Goal: Information Seeking & Learning: Learn about a topic

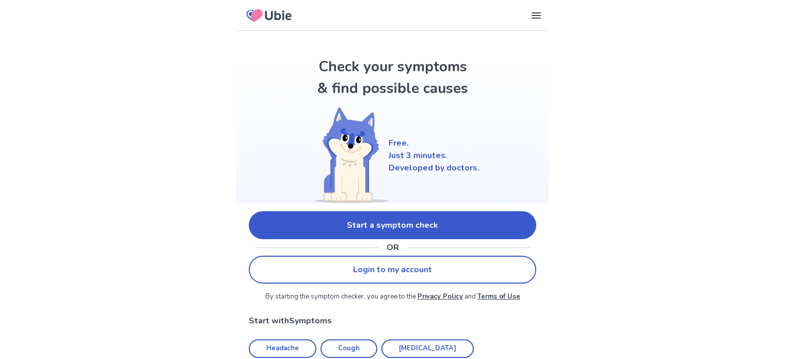
click at [303, 227] on link "Start a symptom check" at bounding box center [392, 225] width 287 height 28
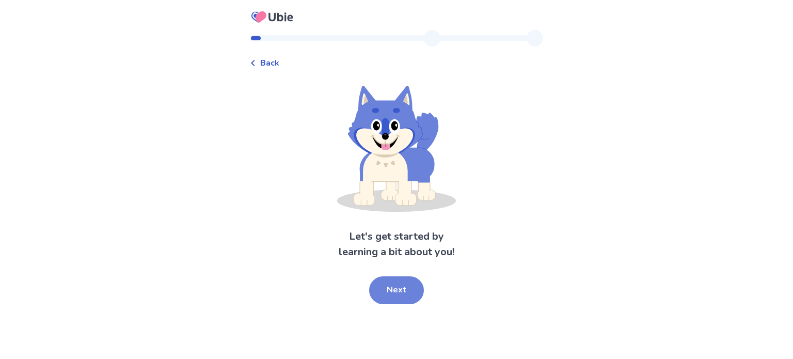
click at [388, 291] on button "Next" at bounding box center [396, 290] width 55 height 28
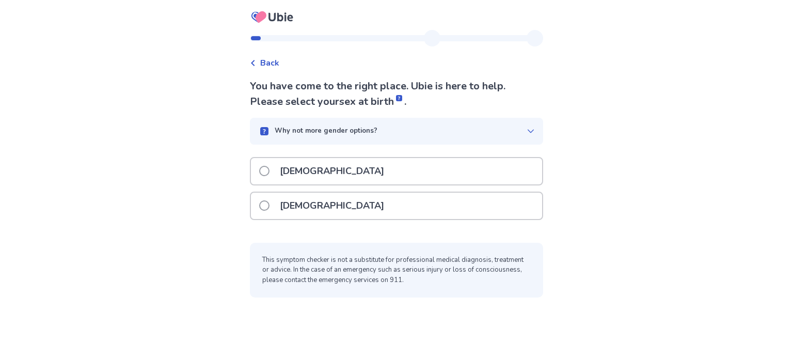
click at [360, 201] on div "[DEMOGRAPHIC_DATA]" at bounding box center [396, 205] width 291 height 26
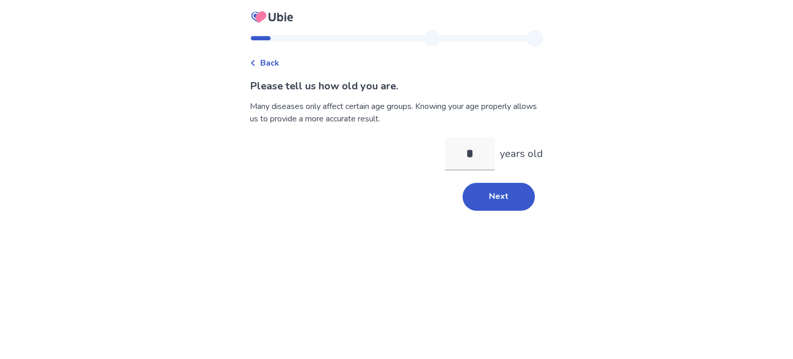
type input "**"
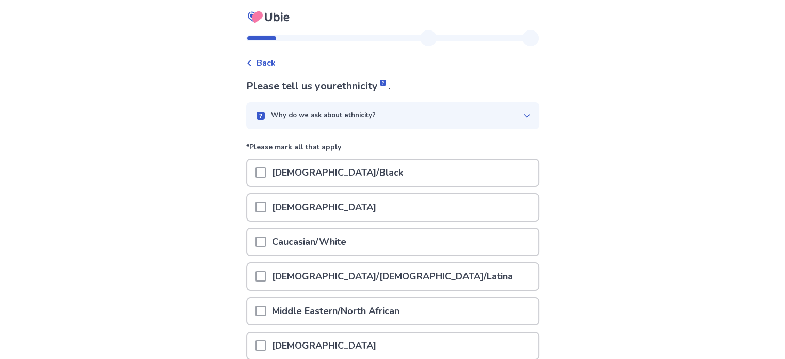
click at [327, 232] on p "Caucasian/White" at bounding box center [309, 242] width 87 height 26
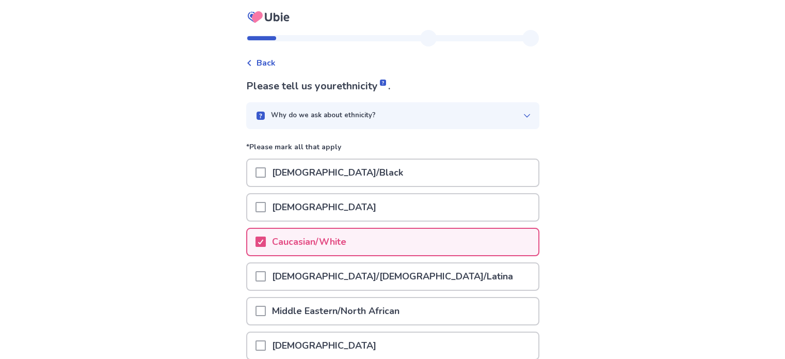
scroll to position [158, 0]
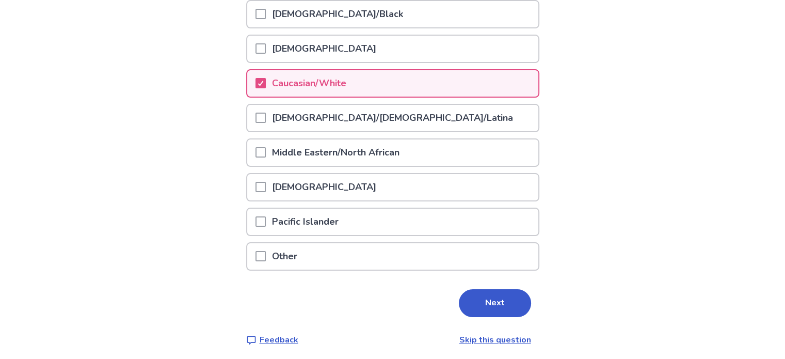
click at [486, 317] on div "Please tell us your ethnicity . Why do we ask about ethnicity? *Please mark all…" at bounding box center [392, 133] width 293 height 426
click at [487, 311] on button "Next" at bounding box center [495, 303] width 72 height 28
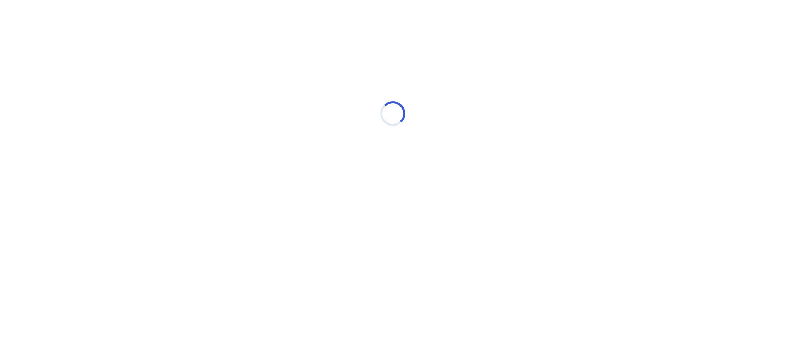
scroll to position [0, 0]
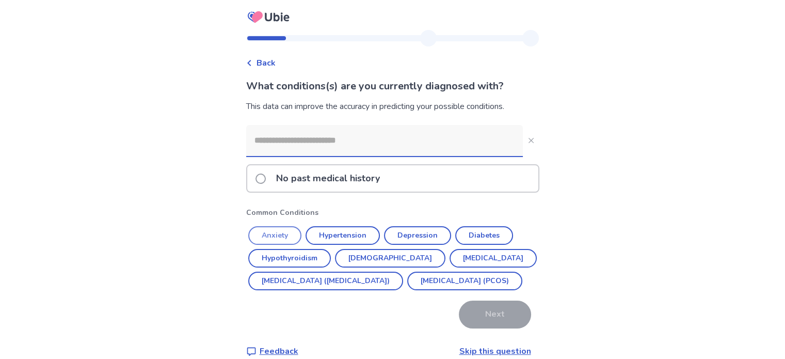
click at [272, 233] on button "Anxiety" at bounding box center [274, 235] width 53 height 19
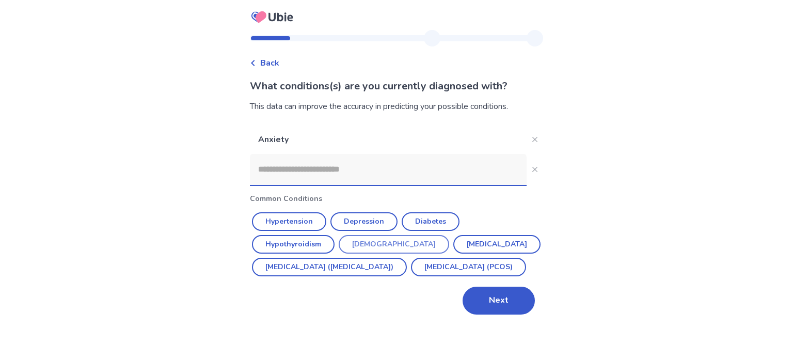
click at [393, 239] on button "Asthma" at bounding box center [394, 244] width 110 height 19
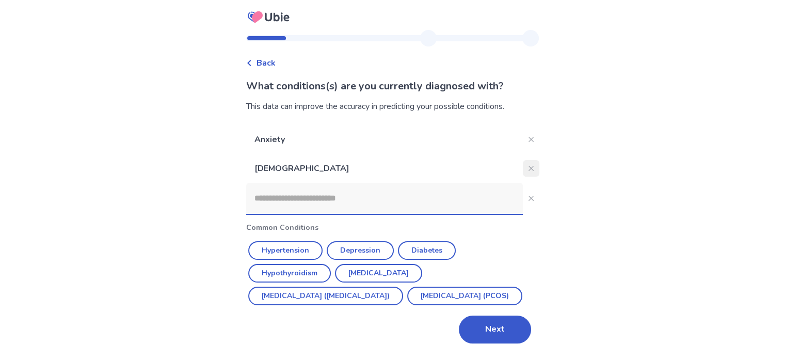
click at [525, 161] on button "Close" at bounding box center [531, 168] width 17 height 17
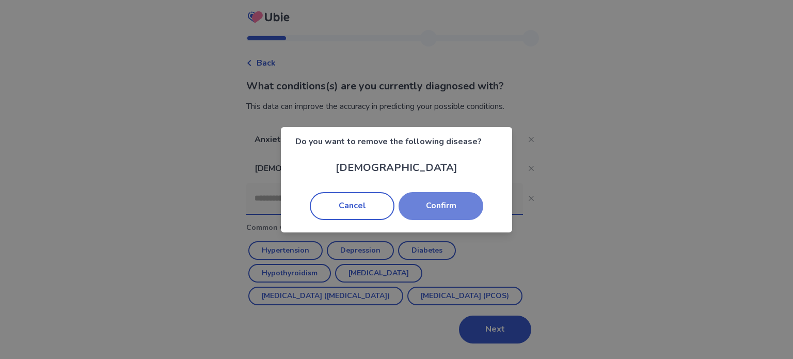
click at [426, 202] on button "Confirm" at bounding box center [440, 206] width 85 height 28
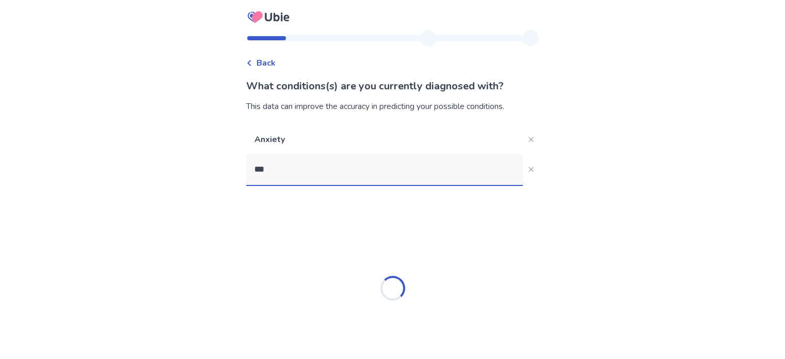
type input "****"
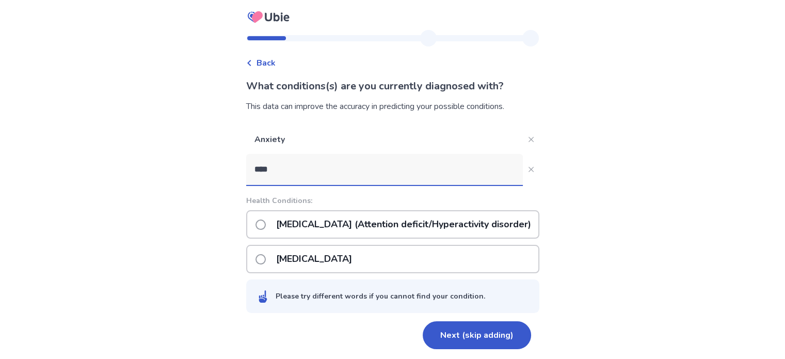
click at [358, 226] on p "ADHD (Attention deficit/Hyperactivity disorder)" at bounding box center [403, 224] width 267 height 26
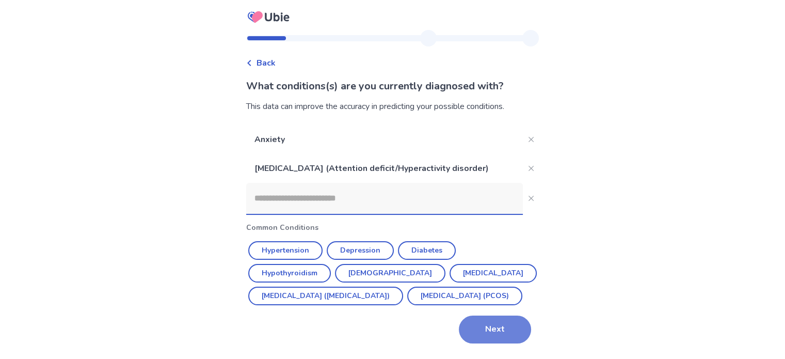
click at [470, 343] on button "Next" at bounding box center [495, 329] width 72 height 28
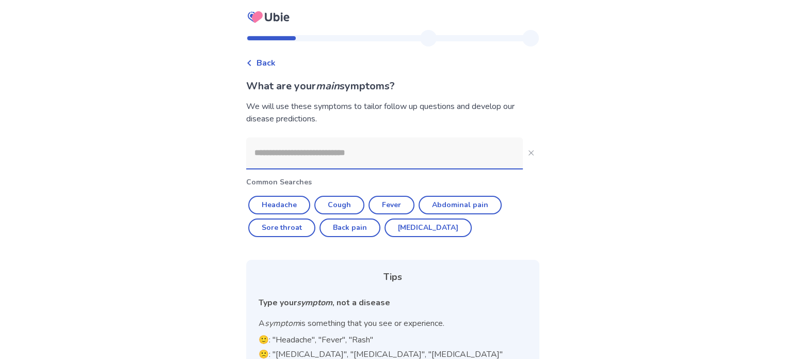
click at [330, 150] on input at bounding box center [384, 152] width 277 height 31
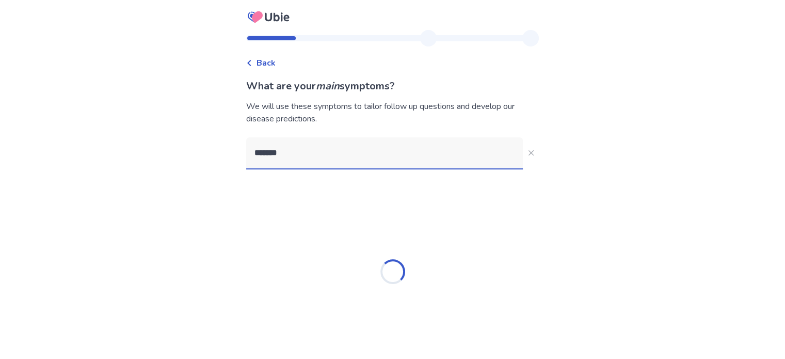
type input "********"
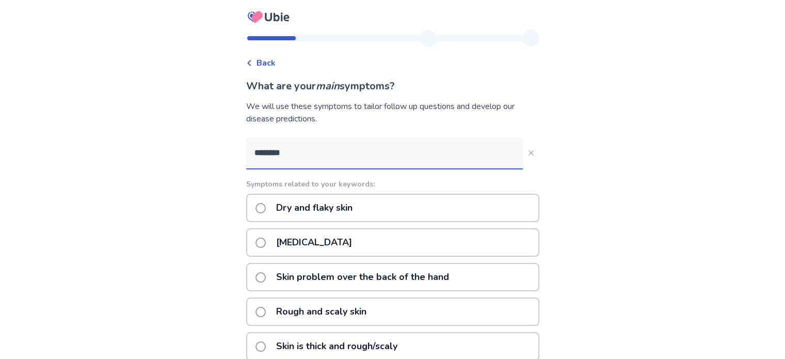
click at [305, 241] on p "Dry skin" at bounding box center [314, 242] width 88 height 26
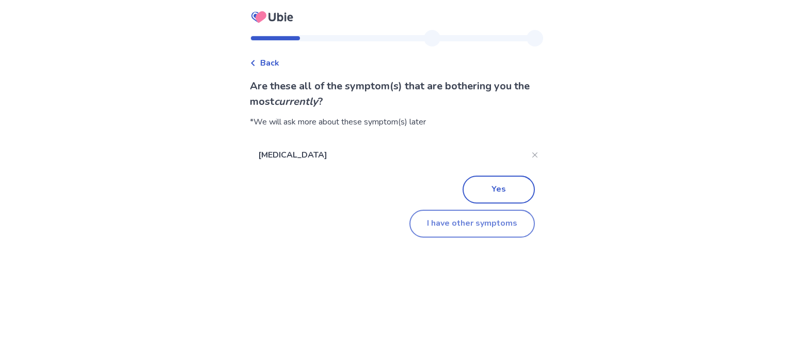
click at [444, 224] on button "I have other symptoms" at bounding box center [471, 224] width 125 height 28
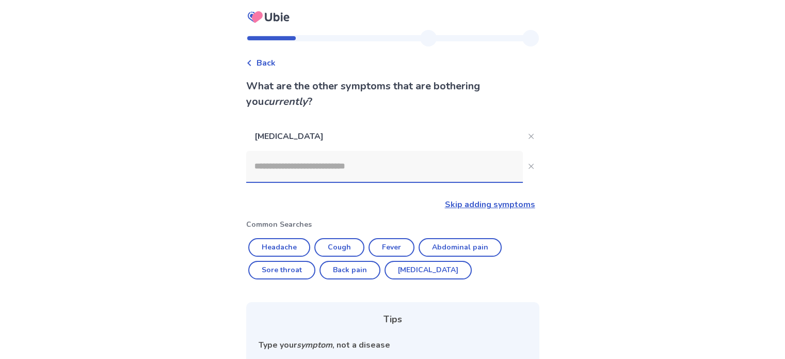
click at [335, 176] on input at bounding box center [384, 166] width 277 height 31
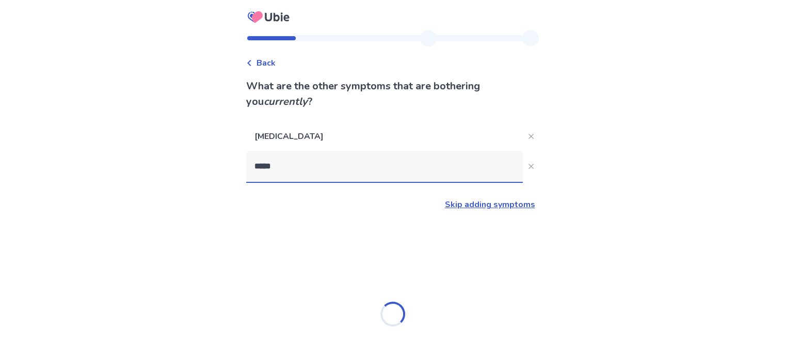
type input "******"
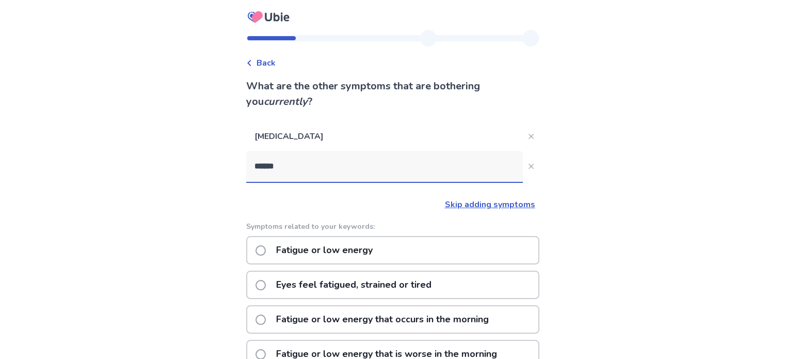
click at [316, 257] on p "Fatigue or low energy" at bounding box center [324, 250] width 109 height 26
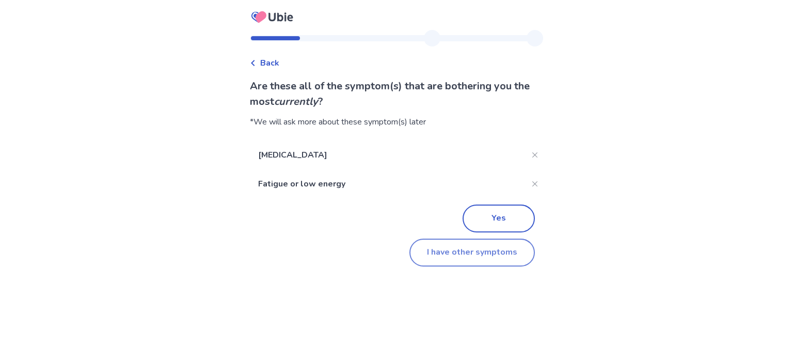
click at [464, 252] on button "I have other symptoms" at bounding box center [471, 252] width 125 height 28
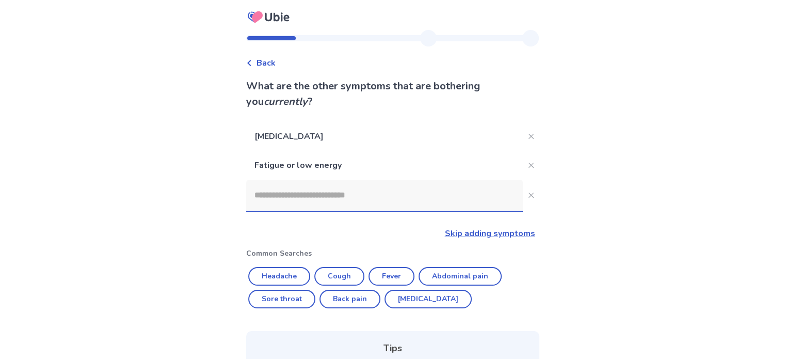
click at [333, 201] on input at bounding box center [384, 195] width 277 height 31
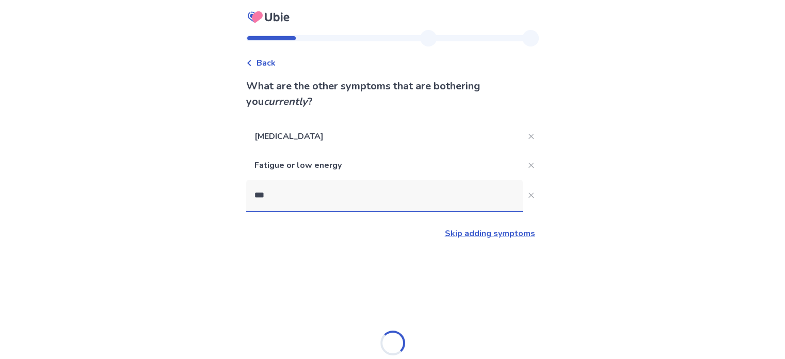
type input "****"
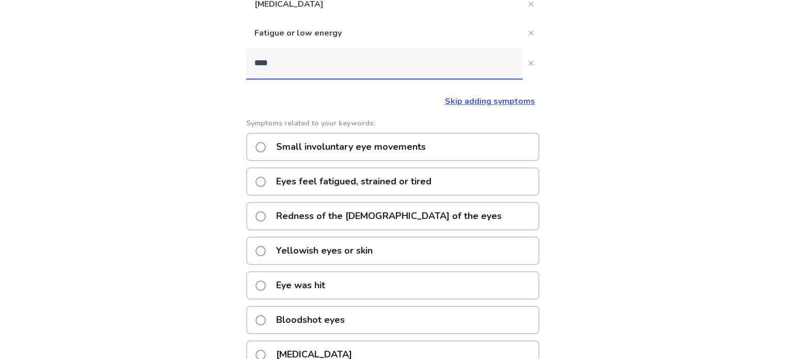
scroll to position [127, 0]
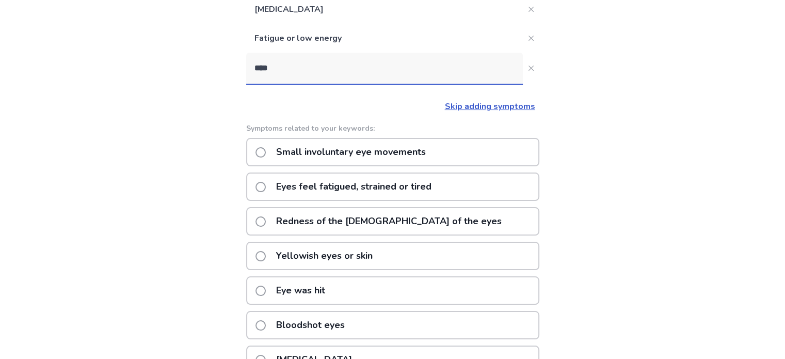
click at [330, 188] on p "Eyes feel fatigued, strained or tired" at bounding box center [354, 186] width 168 height 26
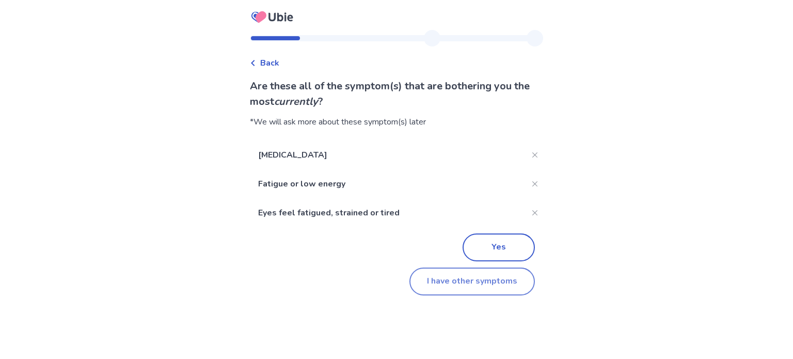
click at [454, 289] on button "I have other symptoms" at bounding box center [471, 281] width 125 height 28
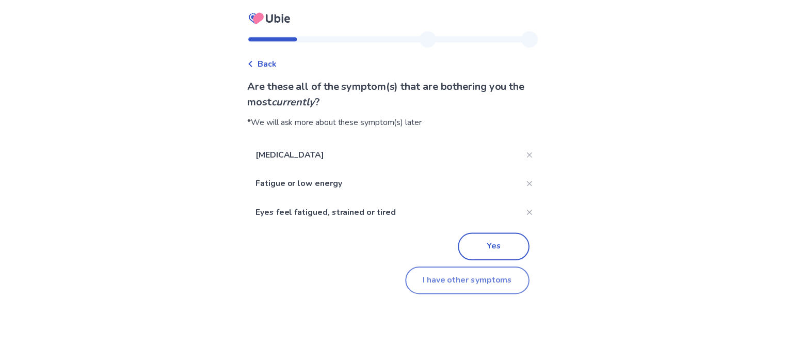
scroll to position [127, 0]
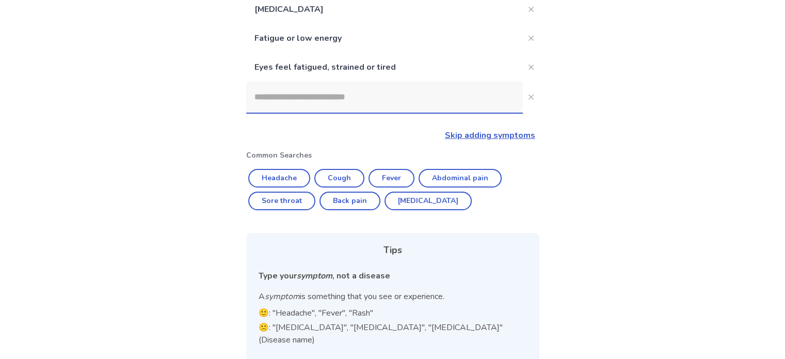
click at [355, 93] on input at bounding box center [384, 97] width 277 height 31
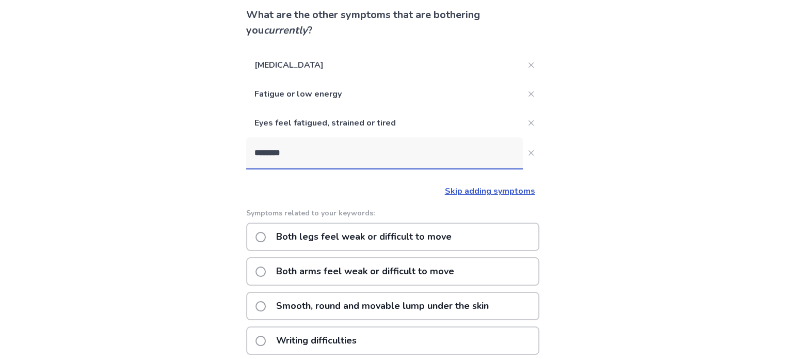
scroll to position [151, 0]
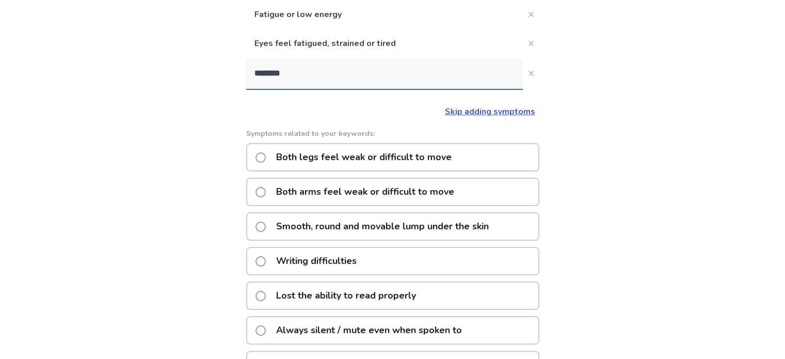
drag, startPoint x: 296, startPoint y: 82, endPoint x: 223, endPoint y: 74, distance: 73.2
click at [223, 74] on div "Back What are the other symptoms that are bothering you currently ? Dry skin Fa…" at bounding box center [392, 205] width 785 height 713
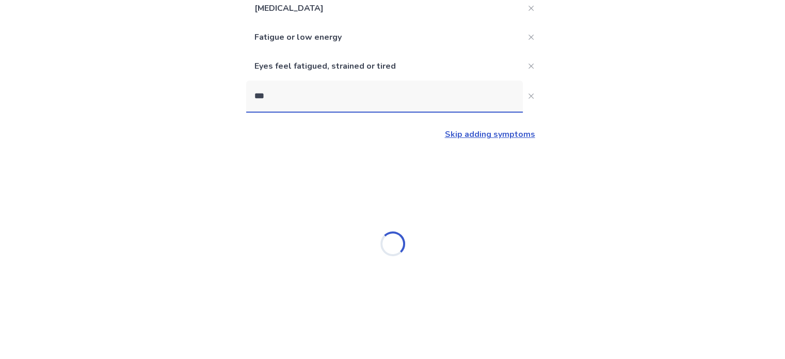
type input "****"
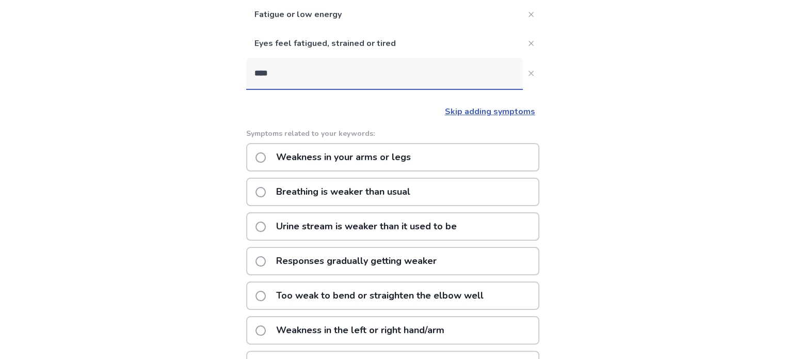
click at [287, 163] on p "Weakness in your arms or legs" at bounding box center [343, 157] width 147 height 26
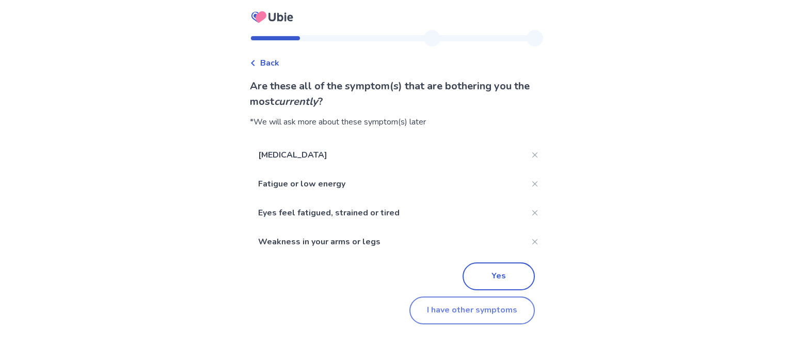
click at [472, 309] on button "I have other symptoms" at bounding box center [471, 310] width 125 height 28
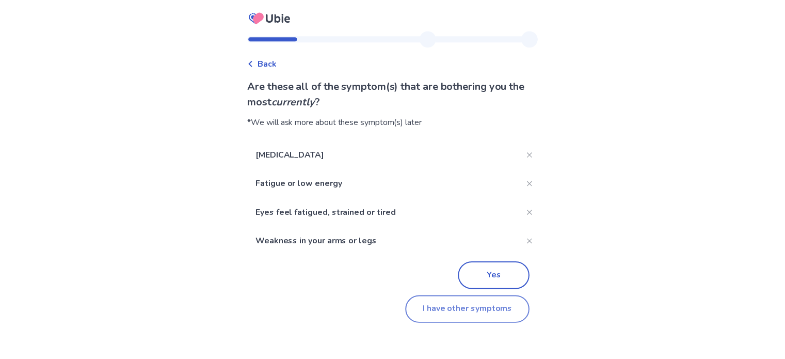
scroll to position [151, 0]
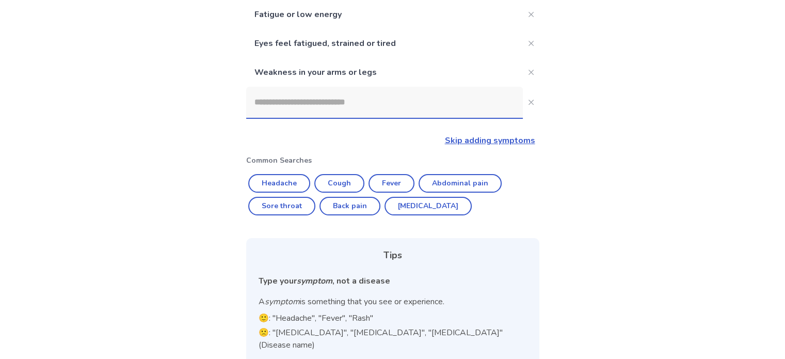
click at [341, 98] on input at bounding box center [384, 102] width 277 height 31
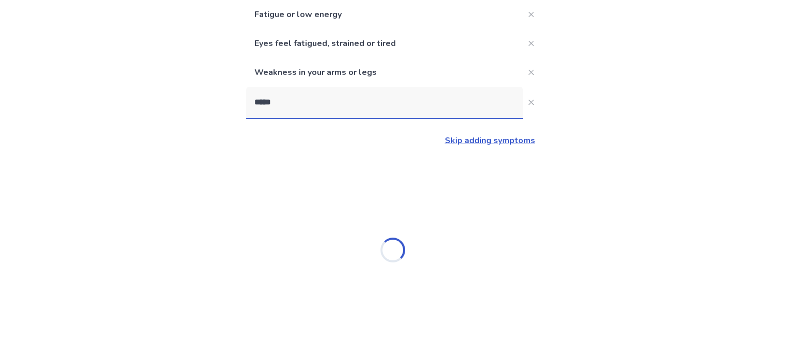
type input "******"
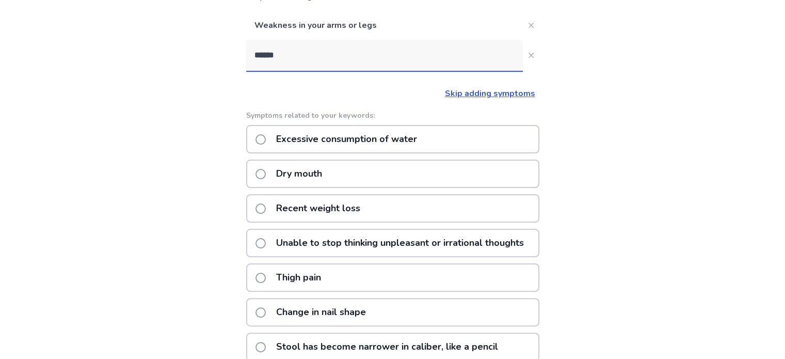
scroll to position [198, 0]
click at [357, 143] on p "Excessive consumption of water" at bounding box center [346, 138] width 153 height 26
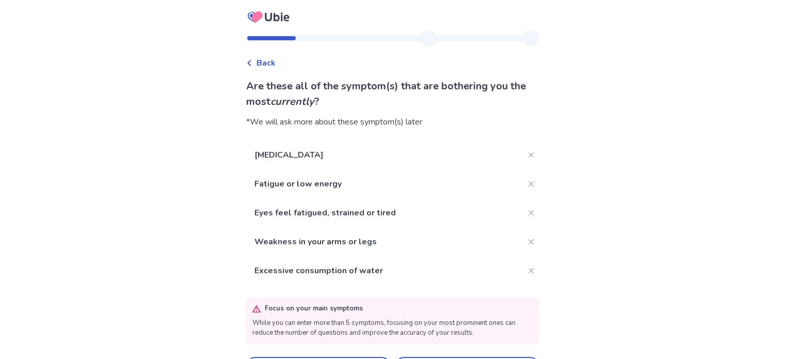
scroll to position [28, 0]
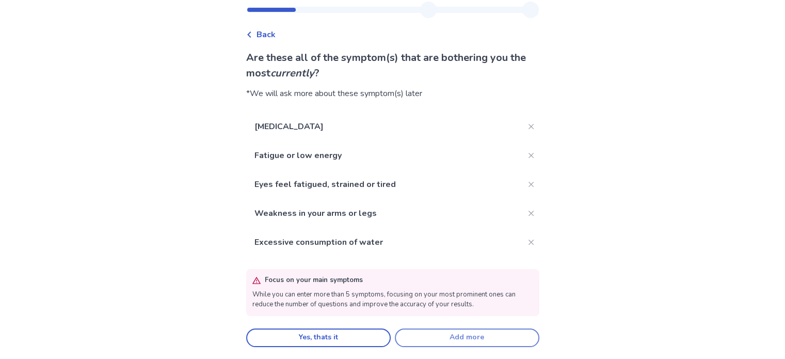
click at [436, 340] on button "Add more" at bounding box center [467, 337] width 145 height 19
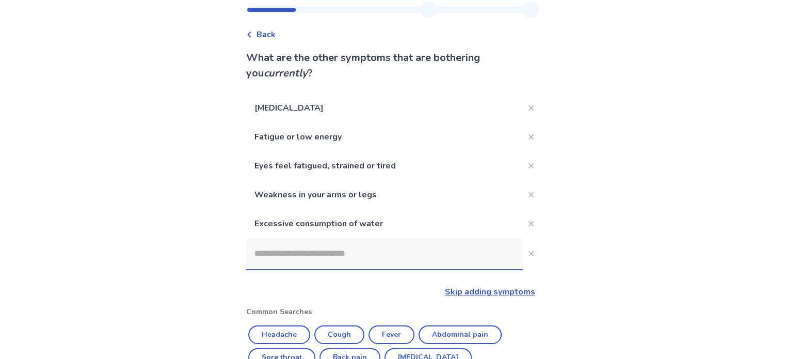
scroll to position [198, 0]
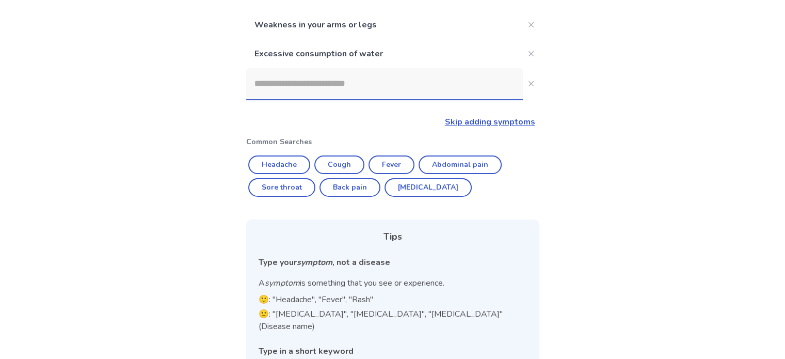
click at [384, 93] on input at bounding box center [384, 83] width 277 height 31
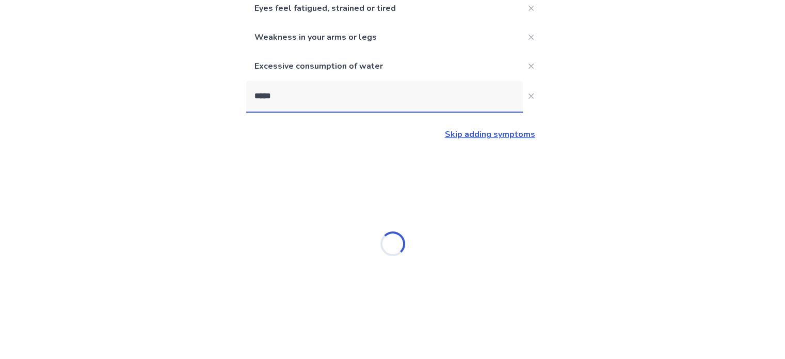
type input "******"
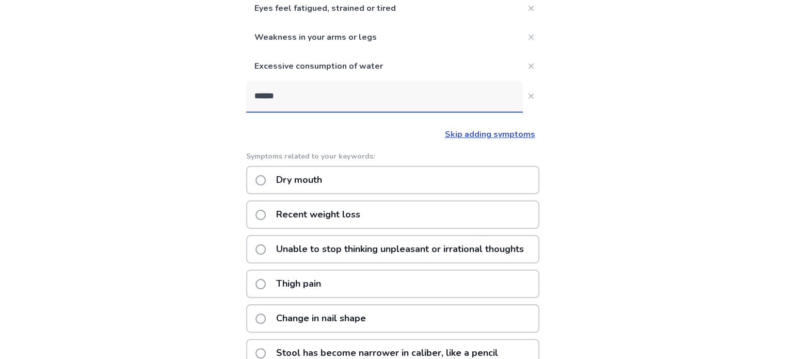
scroll to position [198, 0]
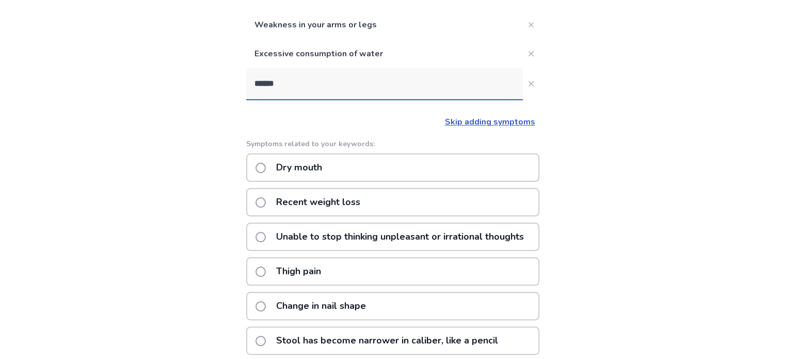
drag, startPoint x: 344, startPoint y: 84, endPoint x: 259, endPoint y: 89, distance: 85.3
click at [259, 89] on input "******" at bounding box center [384, 83] width 277 height 31
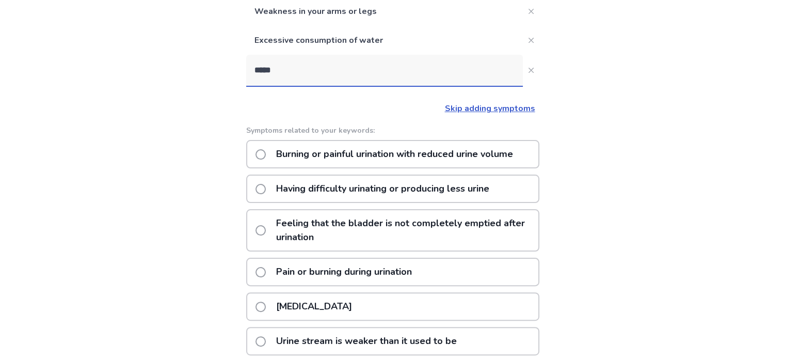
scroll to position [210, 0]
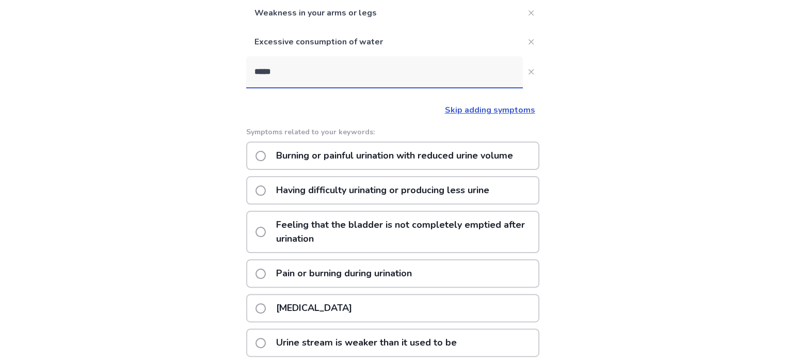
drag, startPoint x: 328, startPoint y: 74, endPoint x: 226, endPoint y: 74, distance: 102.7
click at [226, 74] on div "Back What are the other symptoms that are bothering you currently ? Dry skin Fa…" at bounding box center [392, 168] width 785 height 757
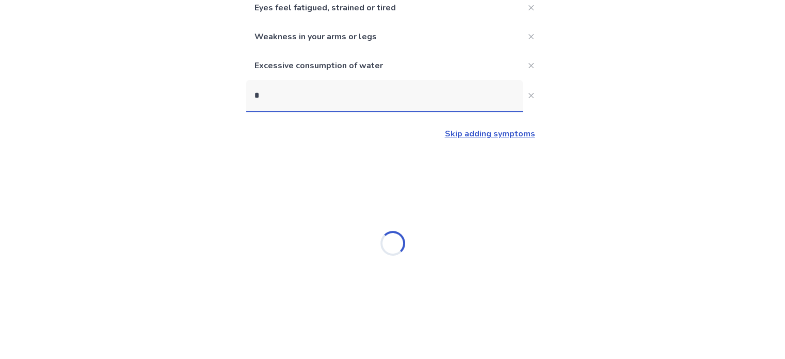
scroll to position [186, 0]
type input "*********"
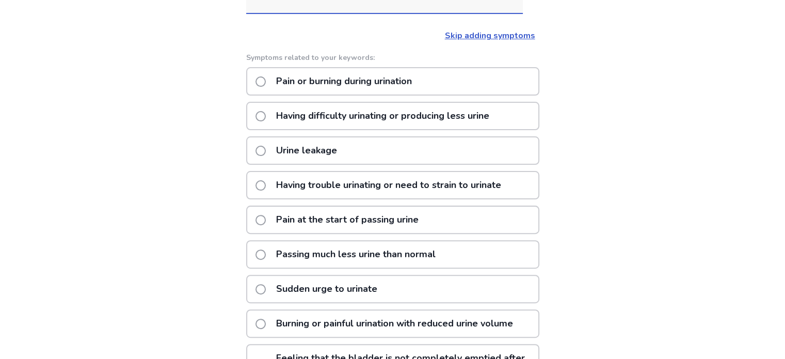
scroll to position [309, 0]
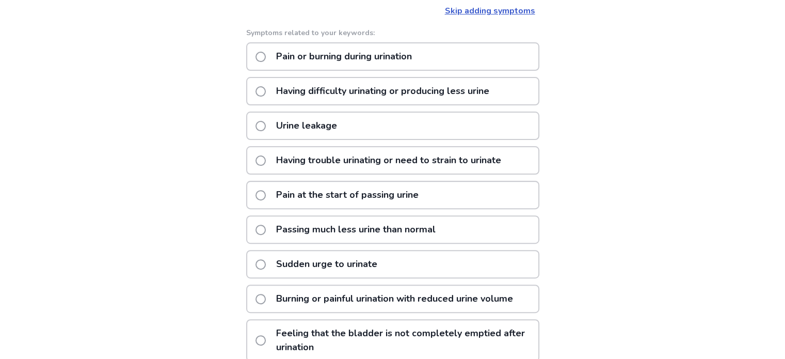
click at [293, 264] on p "Sudden urge to urinate" at bounding box center [327, 264] width 114 height 26
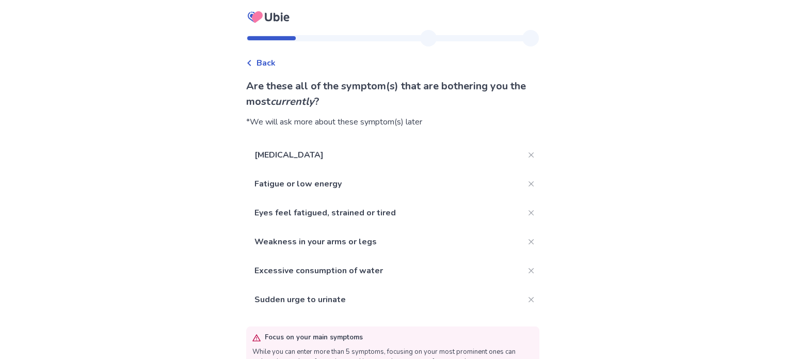
scroll to position [57, 0]
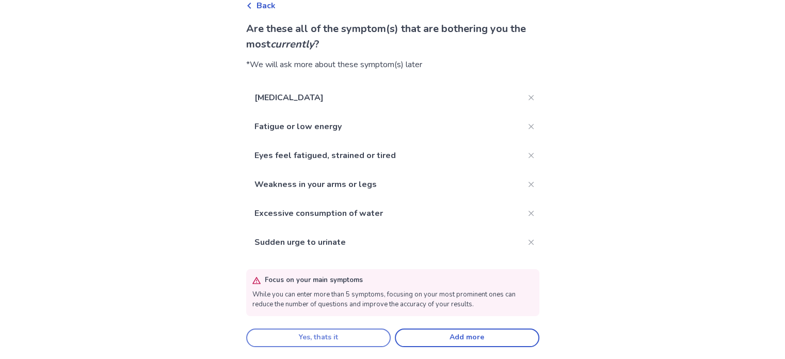
click at [369, 346] on button "Yes, thats it" at bounding box center [318, 337] width 145 height 19
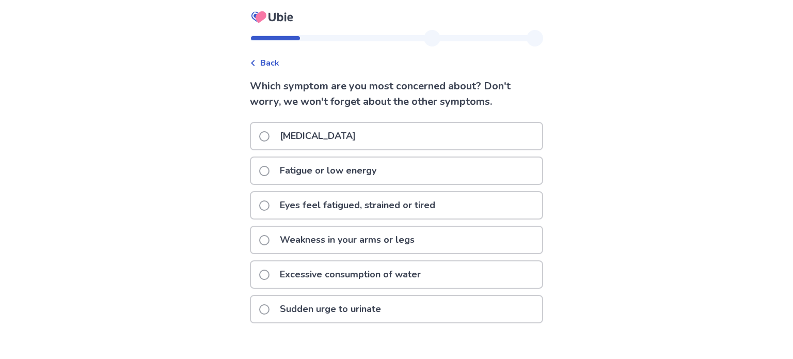
click at [360, 172] on p "Fatigue or low energy" at bounding box center [328, 170] width 109 height 26
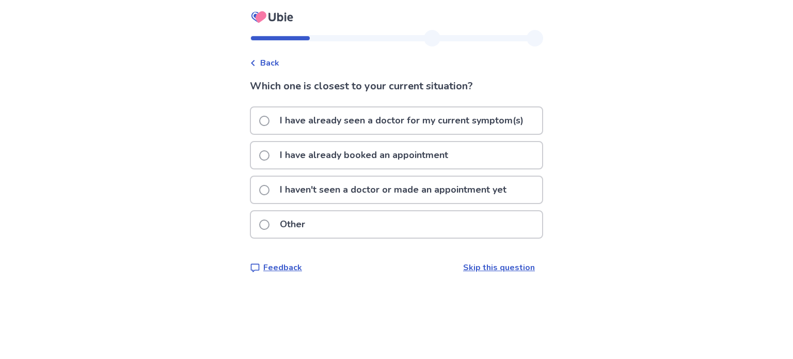
click at [339, 222] on div "Other" at bounding box center [396, 224] width 291 height 26
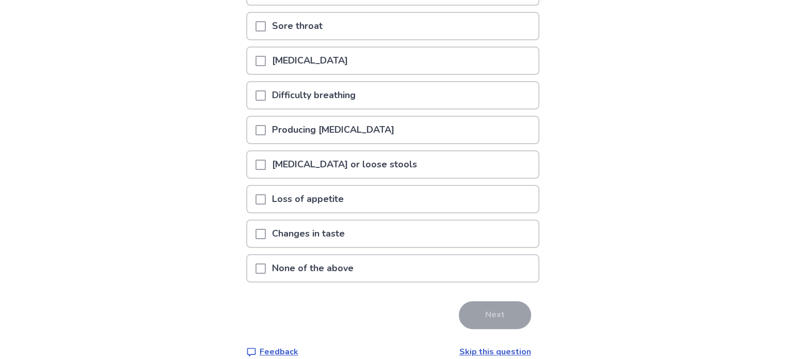
scroll to position [205, 0]
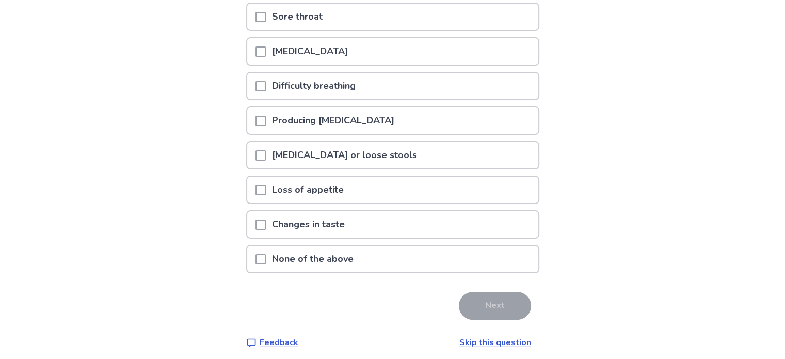
click at [275, 255] on p "None of the above" at bounding box center [313, 259] width 94 height 26
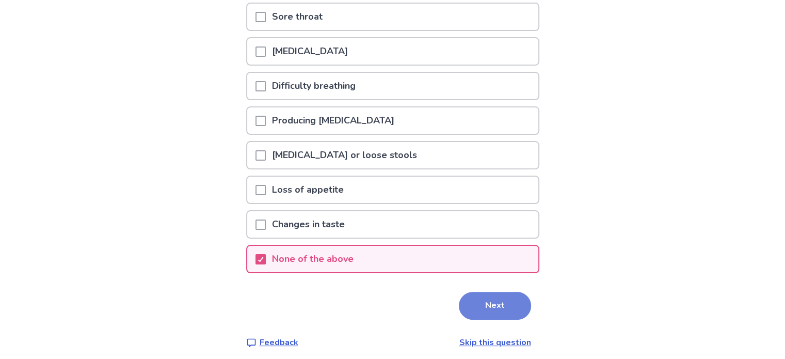
click at [472, 292] on button "Next" at bounding box center [495, 306] width 72 height 28
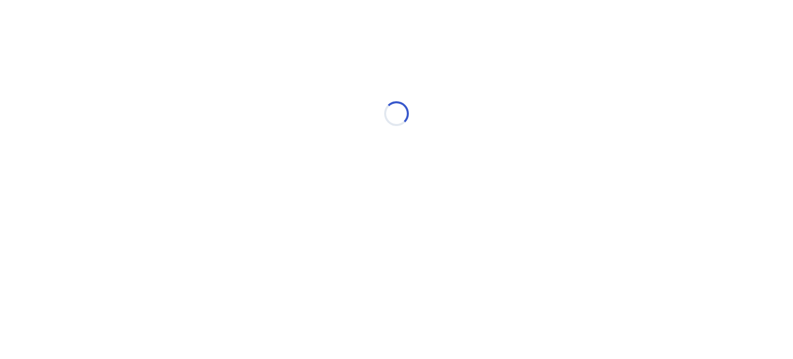
select select "*"
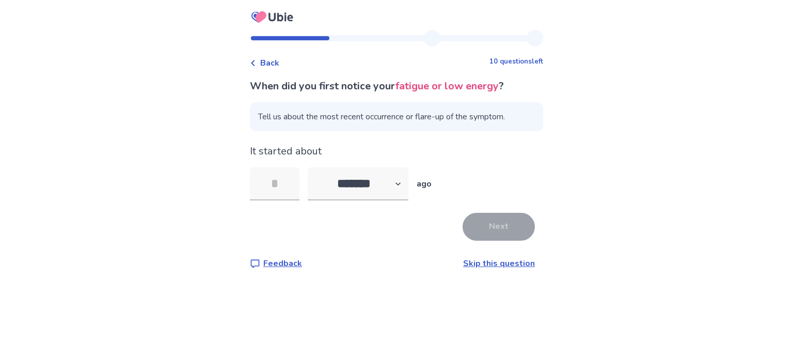
type input "*"
click at [475, 216] on button "Next" at bounding box center [498, 227] width 72 height 28
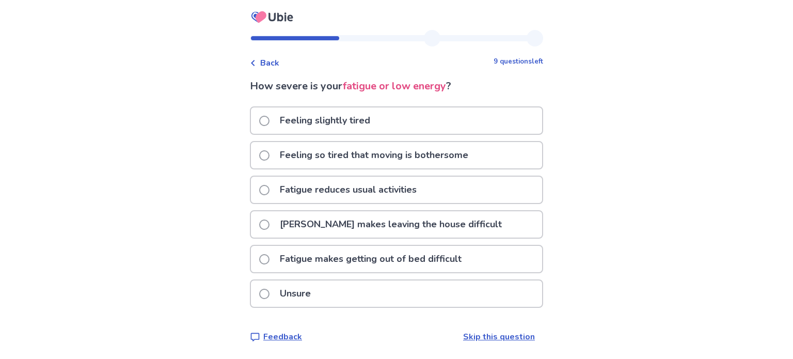
click at [310, 191] on p "Fatigue reduces usual activities" at bounding box center [348, 189] width 149 height 26
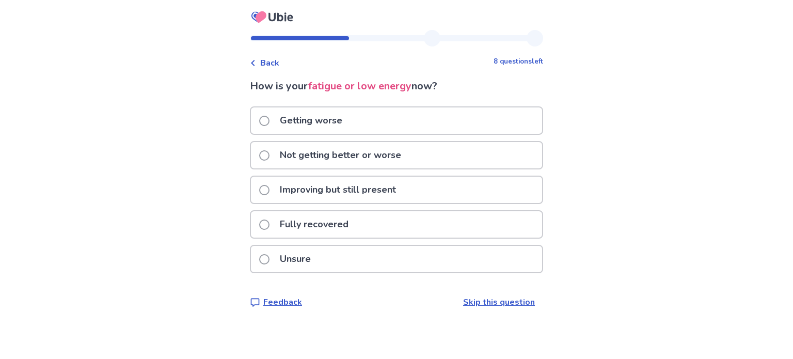
click at [324, 157] on p "Not getting better or worse" at bounding box center [341, 155] width 134 height 26
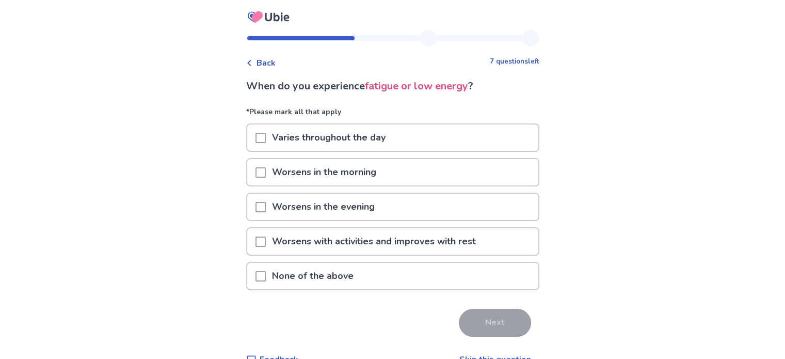
click at [262, 271] on span at bounding box center [260, 276] width 10 height 10
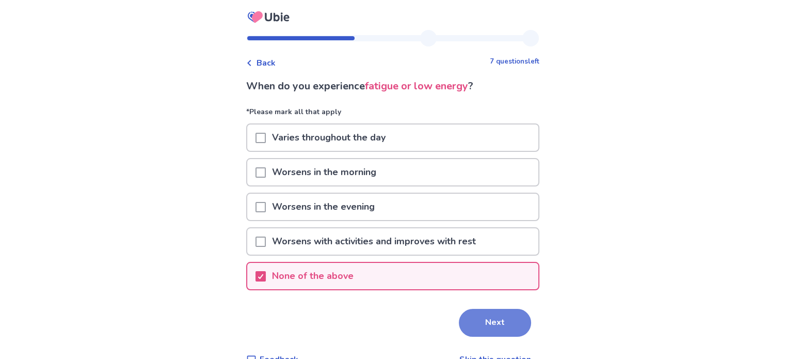
click at [473, 328] on button "Next" at bounding box center [495, 323] width 72 height 28
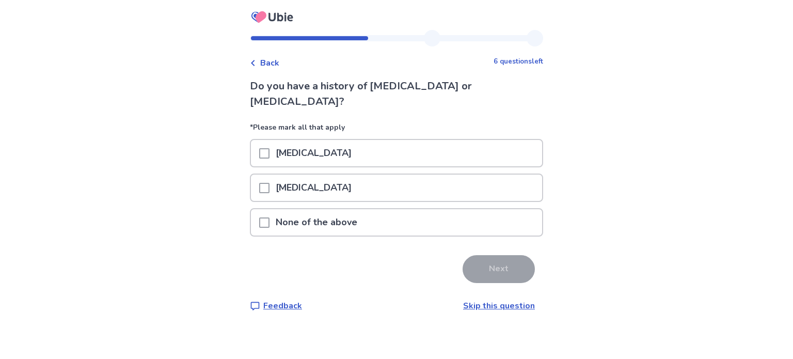
click at [411, 209] on div "None of the above" at bounding box center [396, 222] width 291 height 26
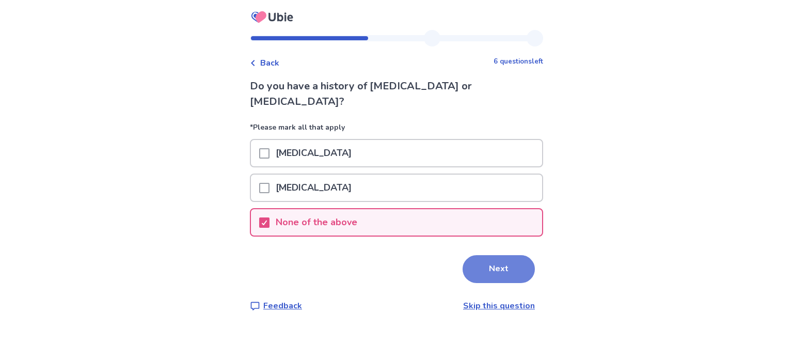
click at [517, 256] on button "Next" at bounding box center [498, 269] width 72 height 28
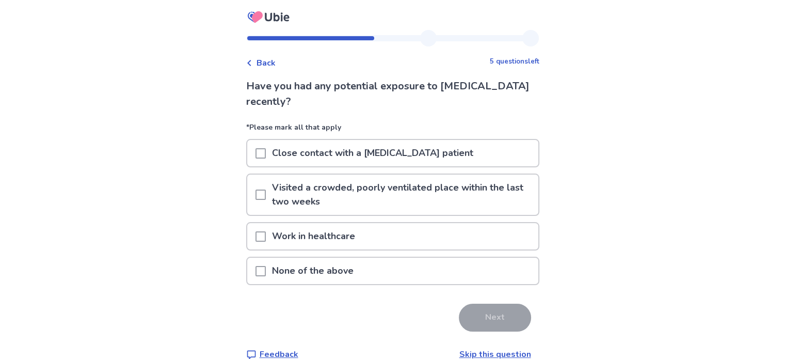
click at [405, 265] on div "None of the above" at bounding box center [392, 271] width 291 height 26
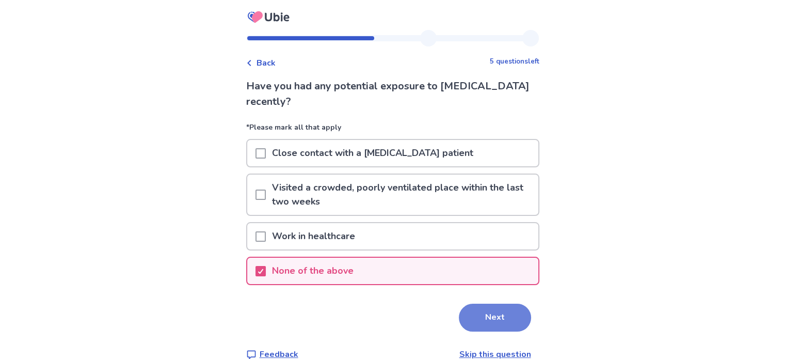
click at [483, 322] on button "Next" at bounding box center [495, 317] width 72 height 28
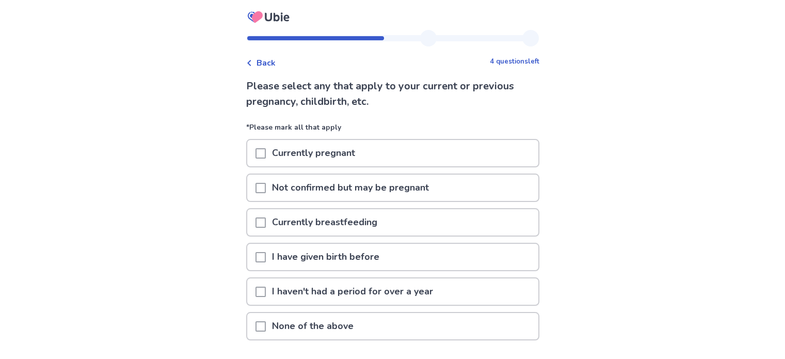
click at [465, 327] on div "None of the above" at bounding box center [392, 326] width 291 height 26
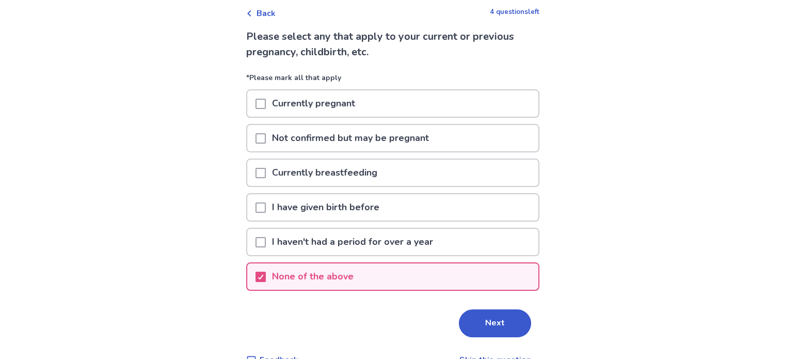
scroll to position [51, 0]
click at [466, 327] on button "Next" at bounding box center [495, 322] width 72 height 28
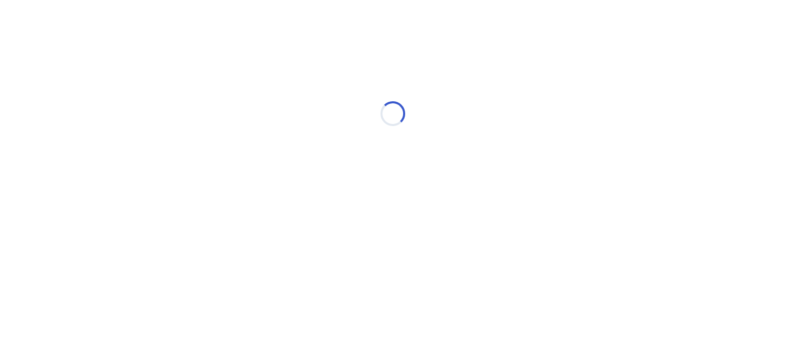
scroll to position [0, 0]
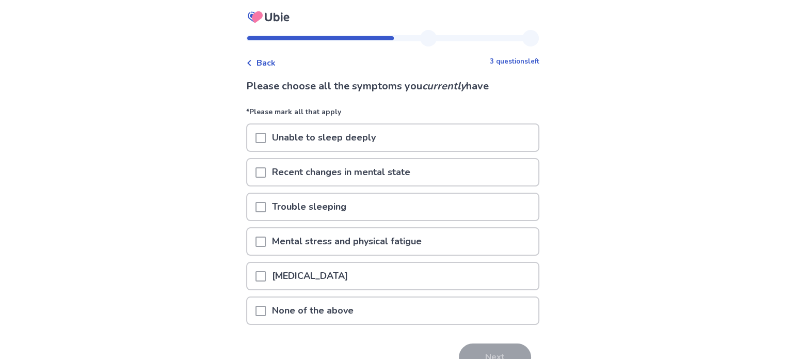
click at [262, 130] on div at bounding box center [260, 137] width 10 height 26
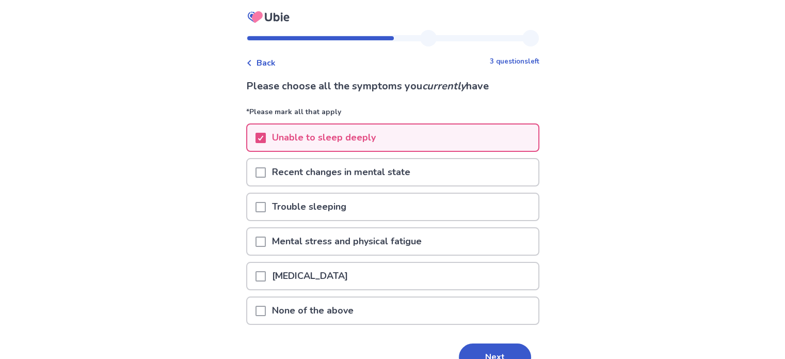
scroll to position [55, 0]
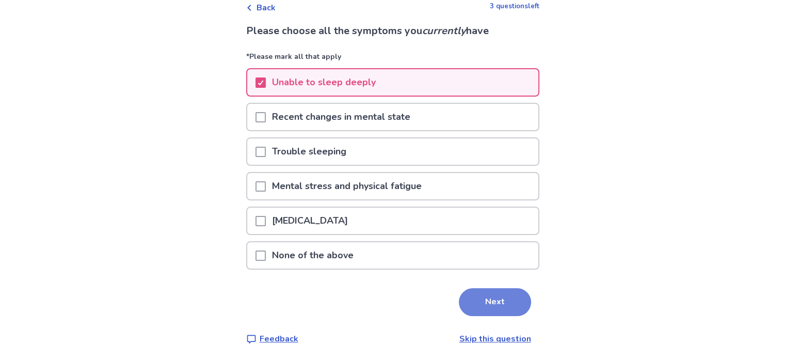
click at [479, 298] on button "Next" at bounding box center [495, 302] width 72 height 28
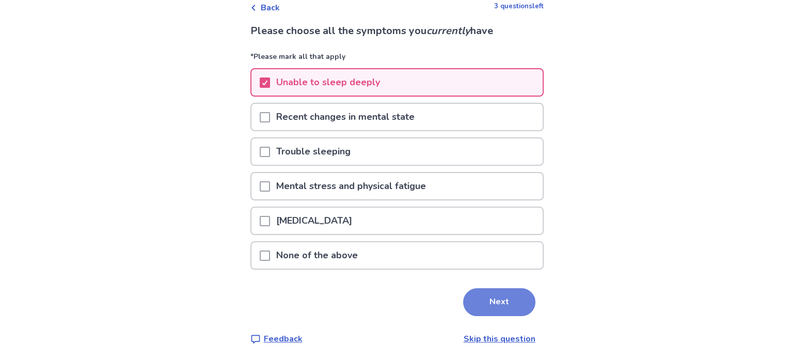
scroll to position [0, 0]
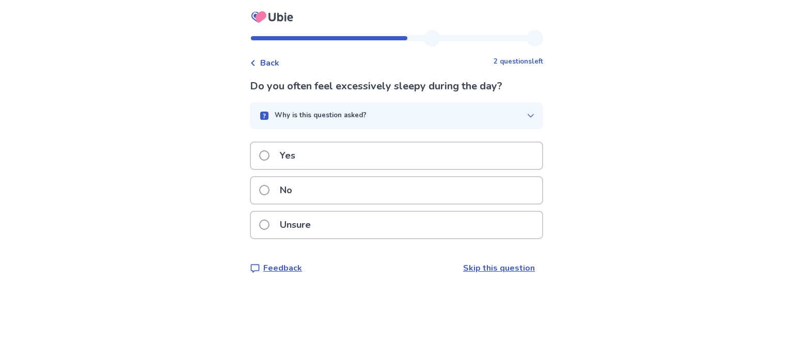
click at [389, 151] on div "Yes" at bounding box center [396, 155] width 291 height 26
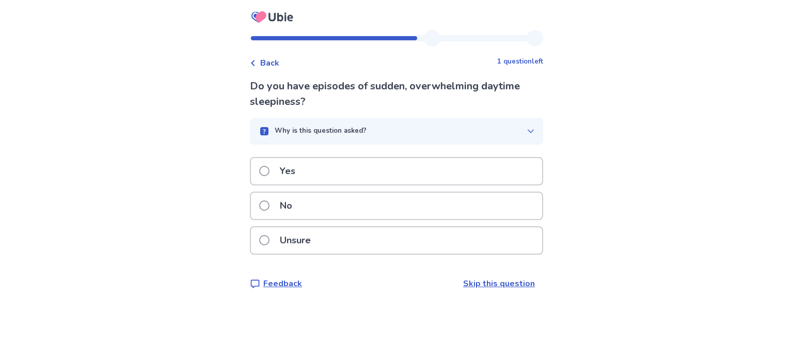
click at [410, 211] on div "No" at bounding box center [396, 205] width 291 height 26
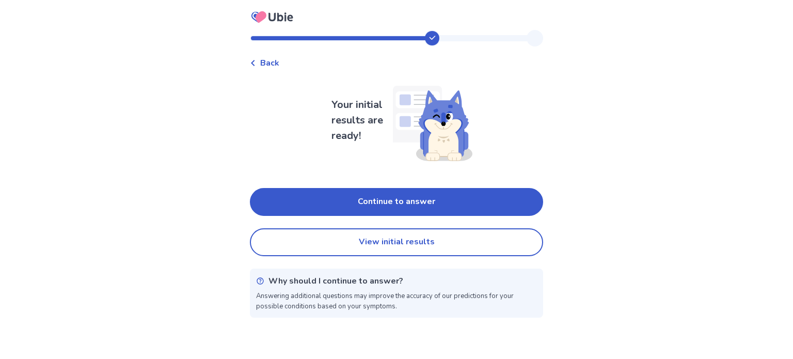
click at [410, 211] on button "Continue to answer" at bounding box center [396, 202] width 293 height 28
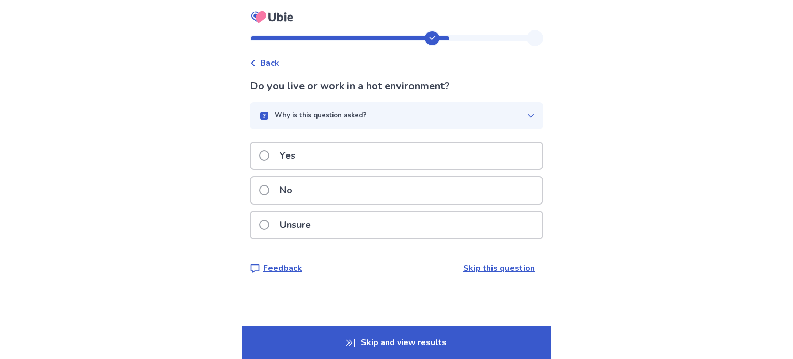
click at [404, 332] on p "Skip and view results" at bounding box center [397, 342] width 310 height 33
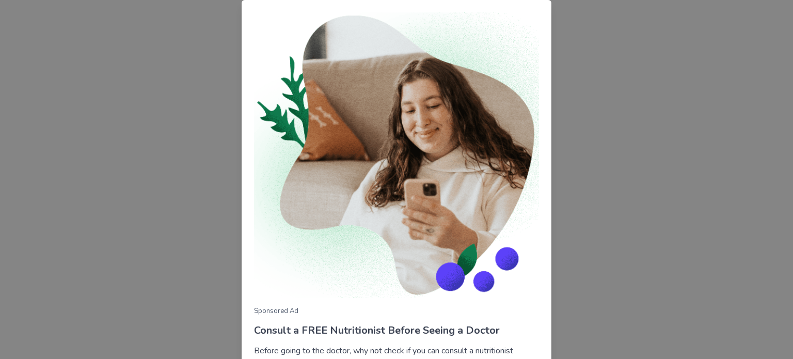
scroll to position [92, 0]
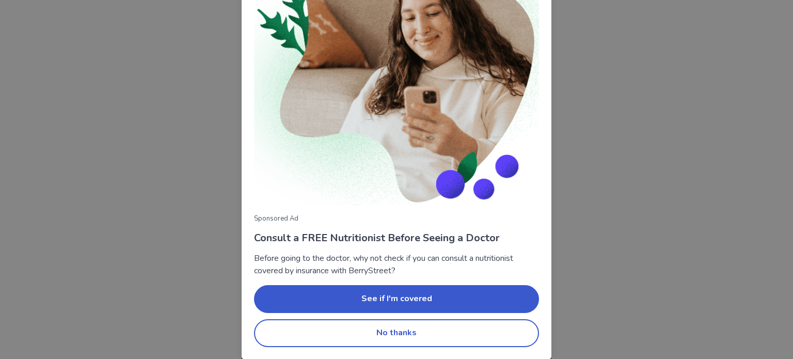
click at [406, 329] on button "No thanks" at bounding box center [396, 333] width 285 height 28
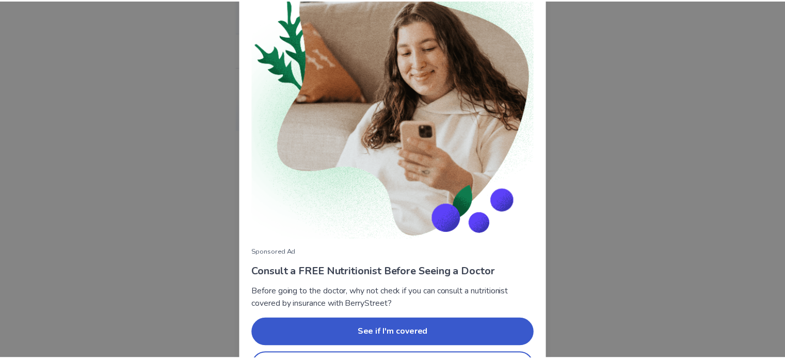
scroll to position [92, 0]
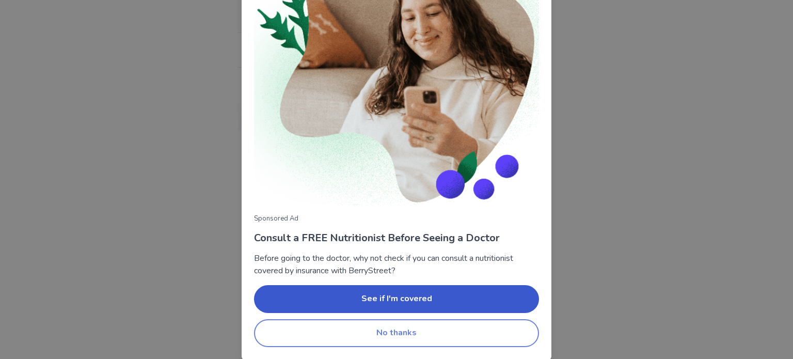
click at [443, 327] on button "No thanks" at bounding box center [396, 333] width 285 height 28
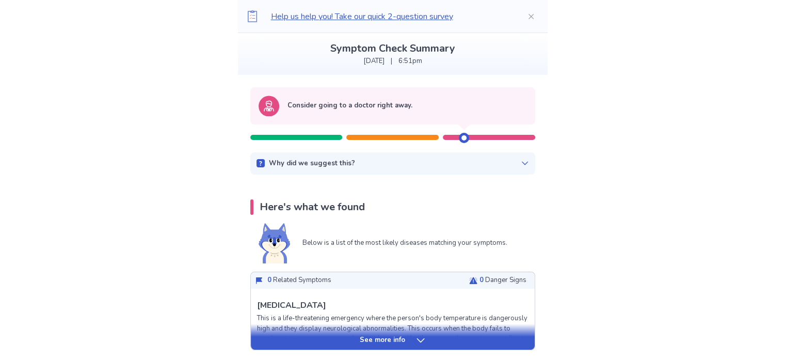
scroll to position [52, 0]
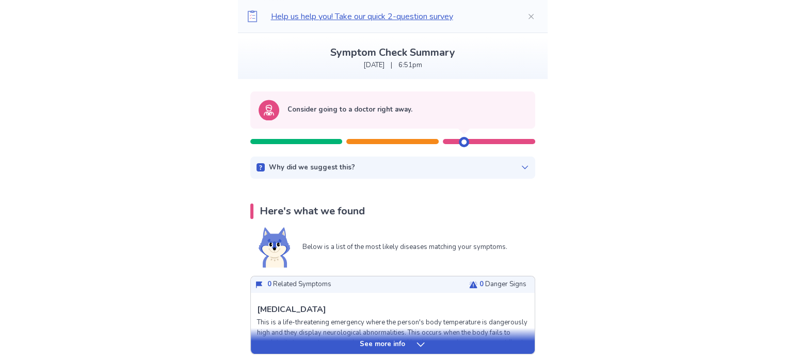
click at [436, 155] on div "Consider going to a doctor right away. Why did we suggest this? This suggestion…" at bounding box center [393, 135] width 310 height 88
click at [430, 167] on div "Why did we suggest this?" at bounding box center [392, 168] width 272 height 10
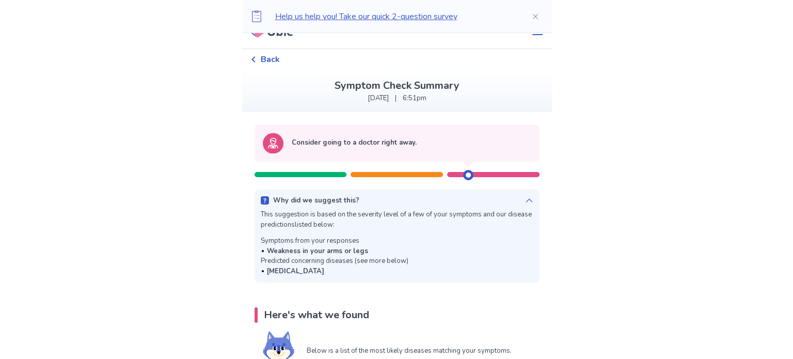
scroll to position [0, 0]
